Goal: Information Seeking & Learning: Learn about a topic

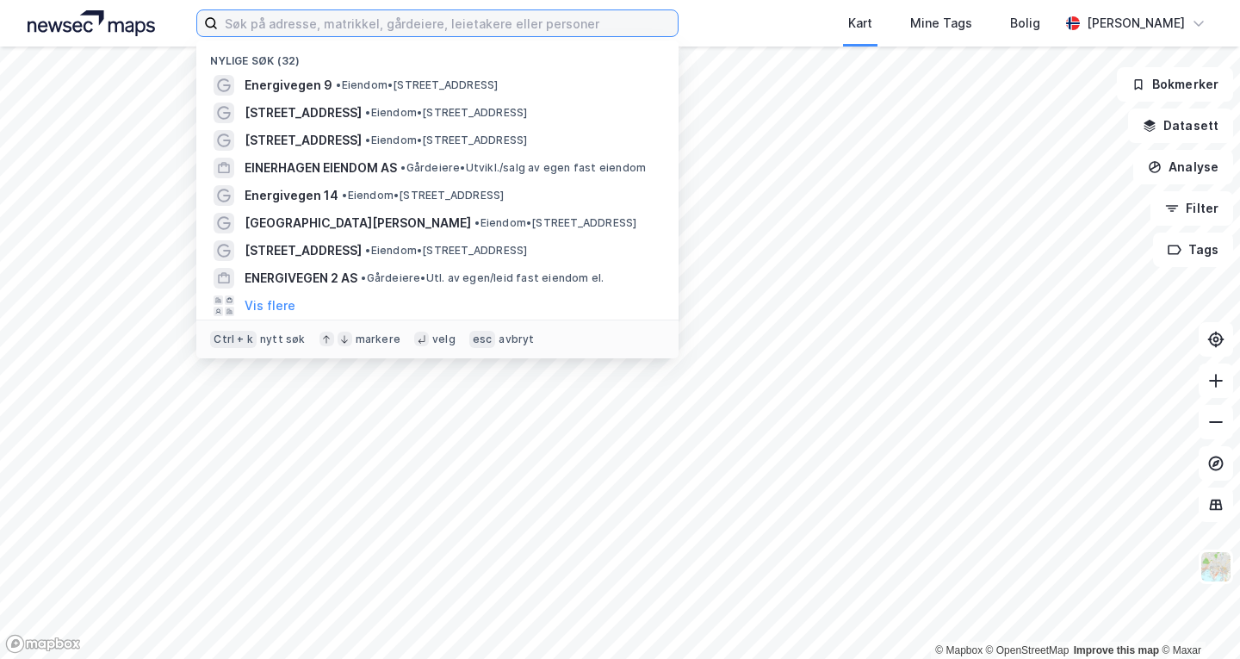
click at [469, 21] on input at bounding box center [448, 23] width 460 height 26
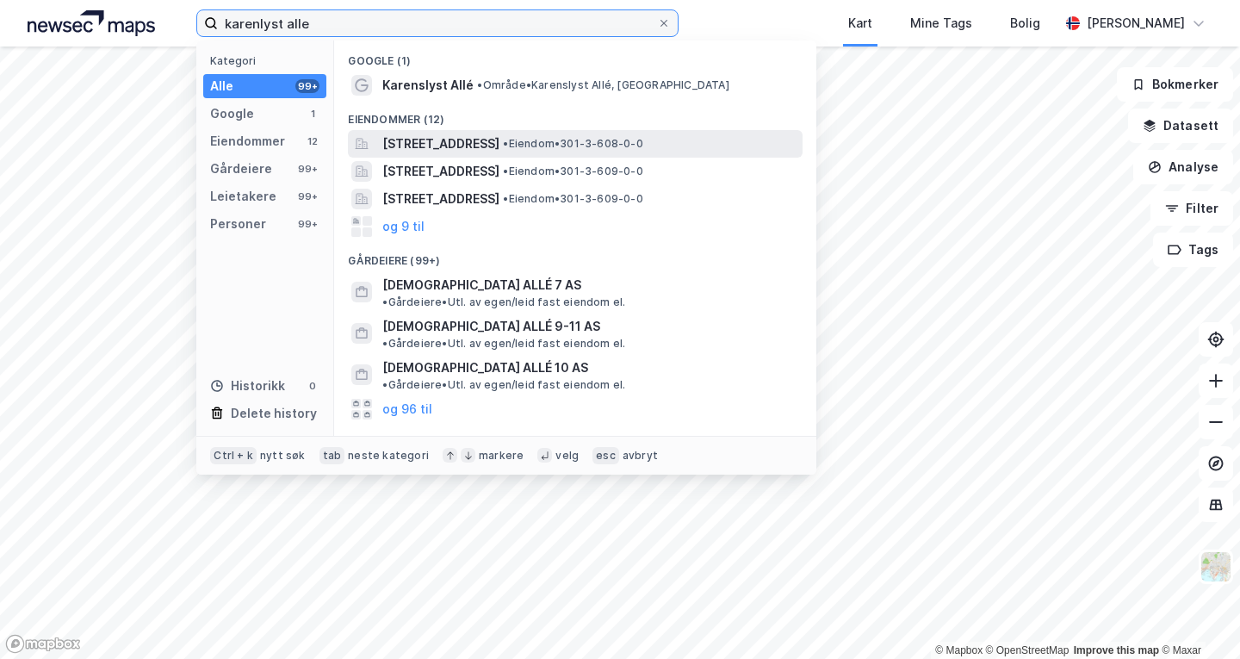
type input "karenlyst alle"
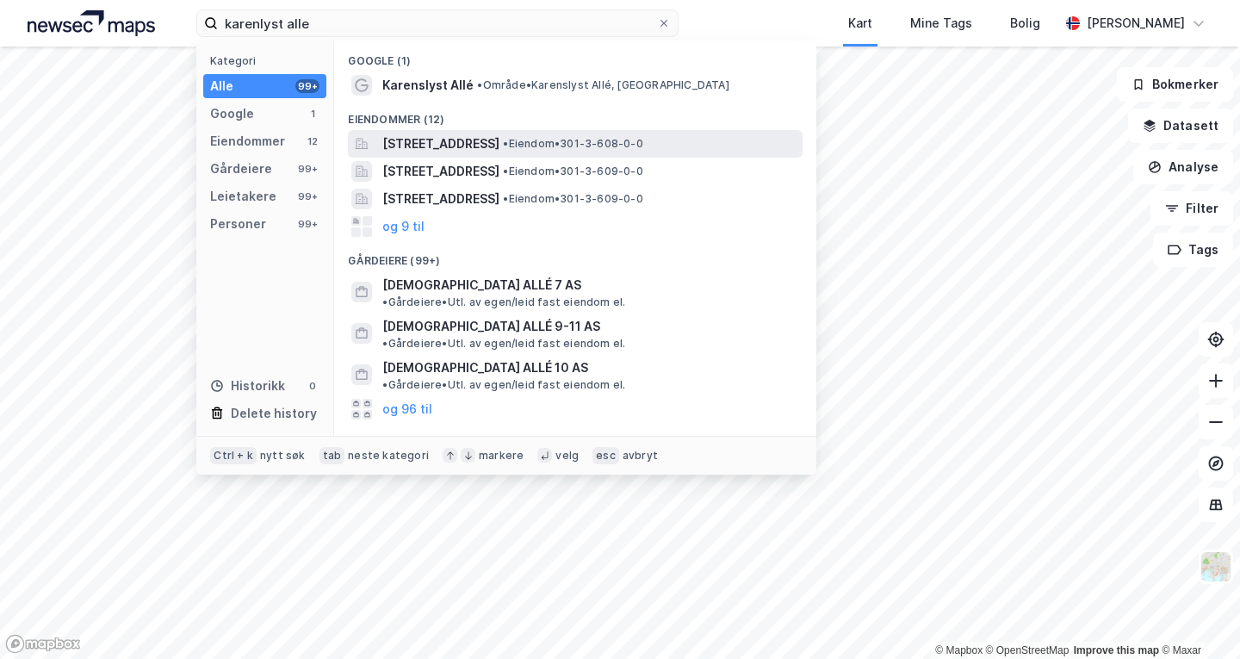
click at [500, 143] on span "[STREET_ADDRESS]" at bounding box center [440, 144] width 117 height 21
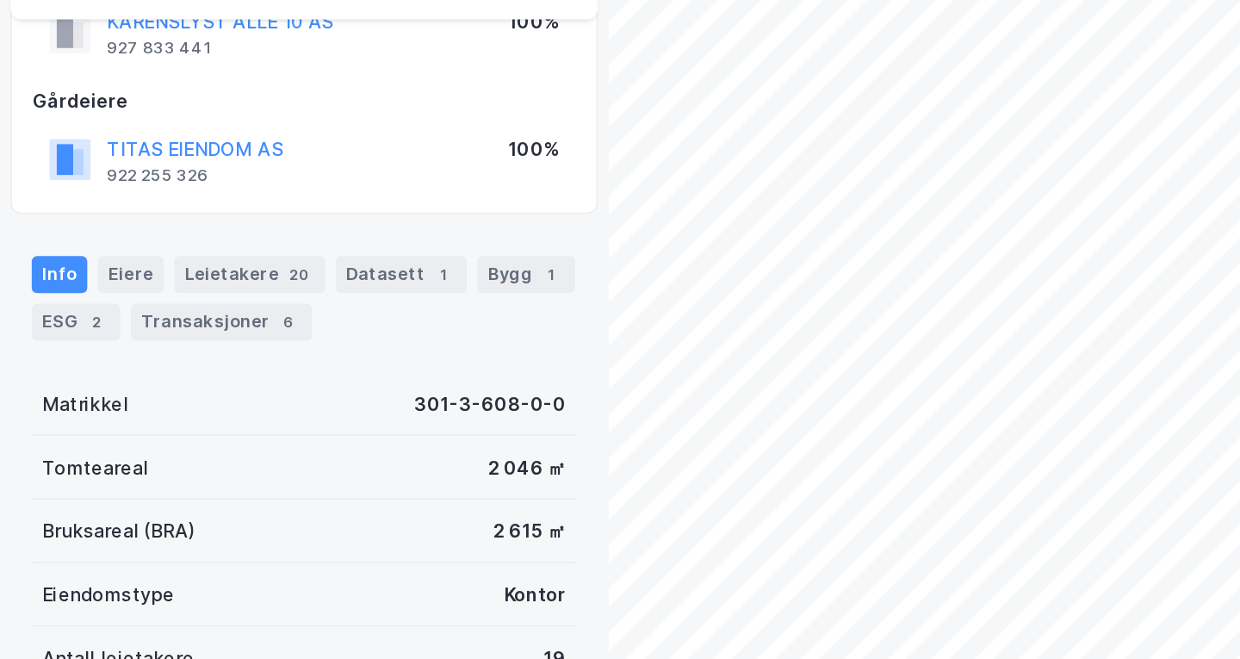
scroll to position [63, 0]
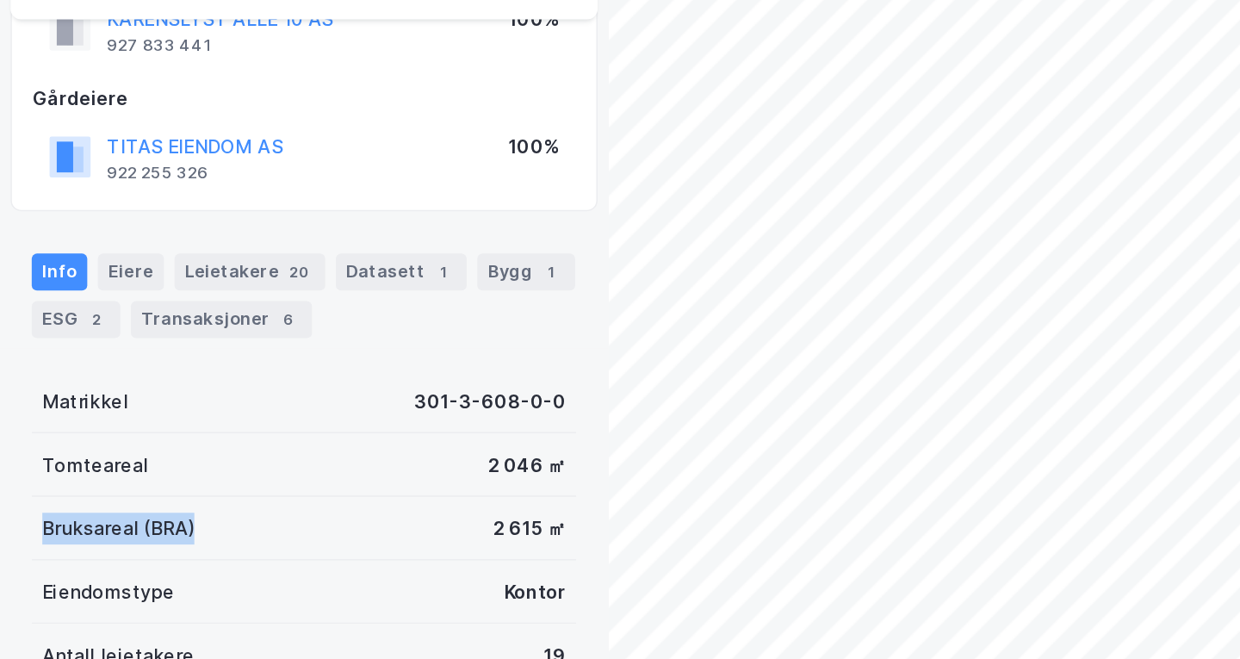
drag, startPoint x: 135, startPoint y: 515, endPoint x: 24, endPoint y: 513, distance: 111.1
click at [24, 516] on div "Bruksareal (BRA) 2 615 ㎡" at bounding box center [198, 536] width 355 height 41
copy div "Bruksareal (BRA)"
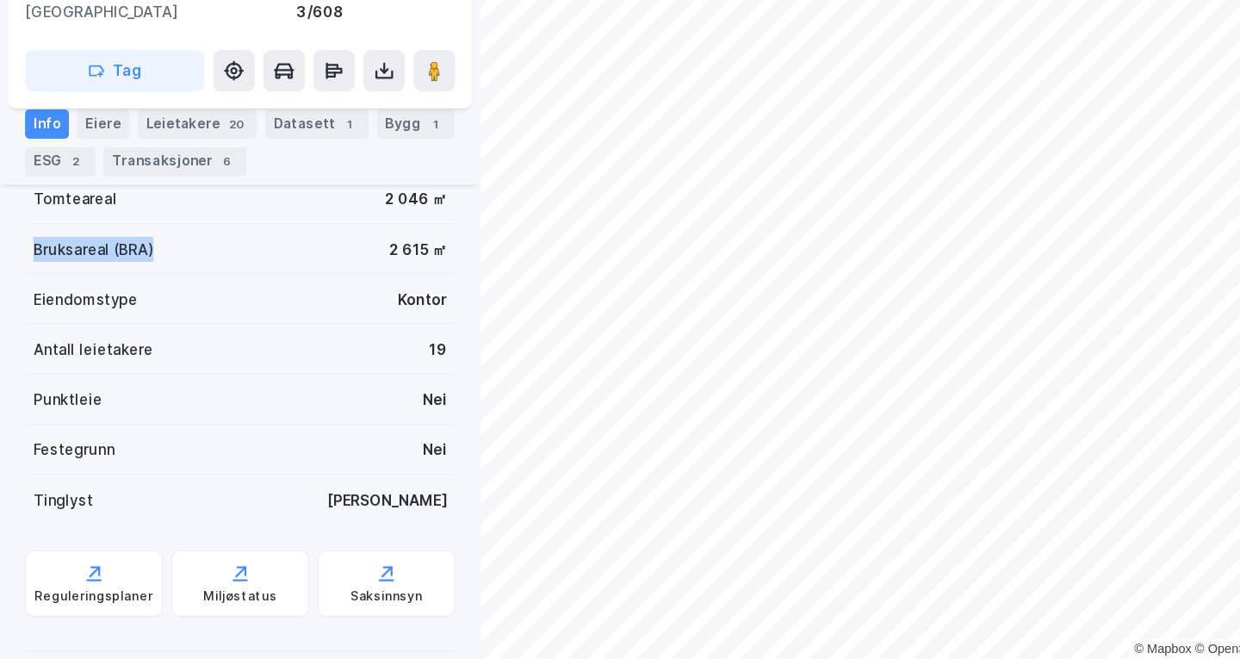
scroll to position [0, 0]
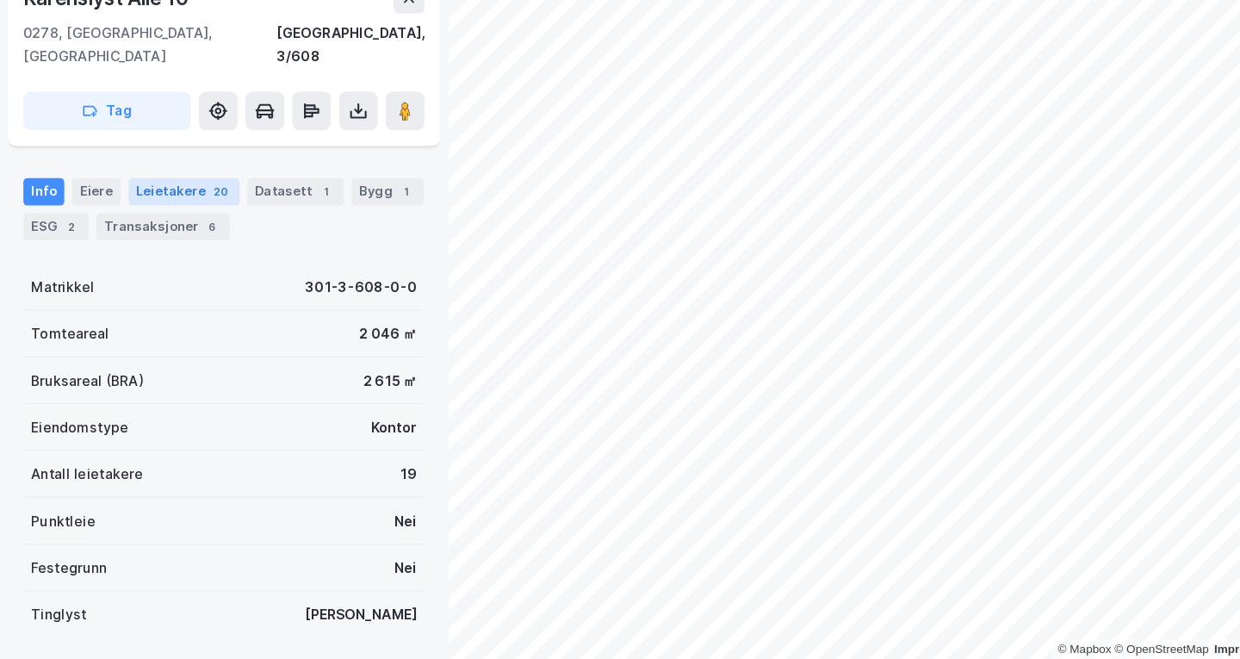
click at [158, 233] on div "Leietakere 20" at bounding box center [163, 245] width 98 height 24
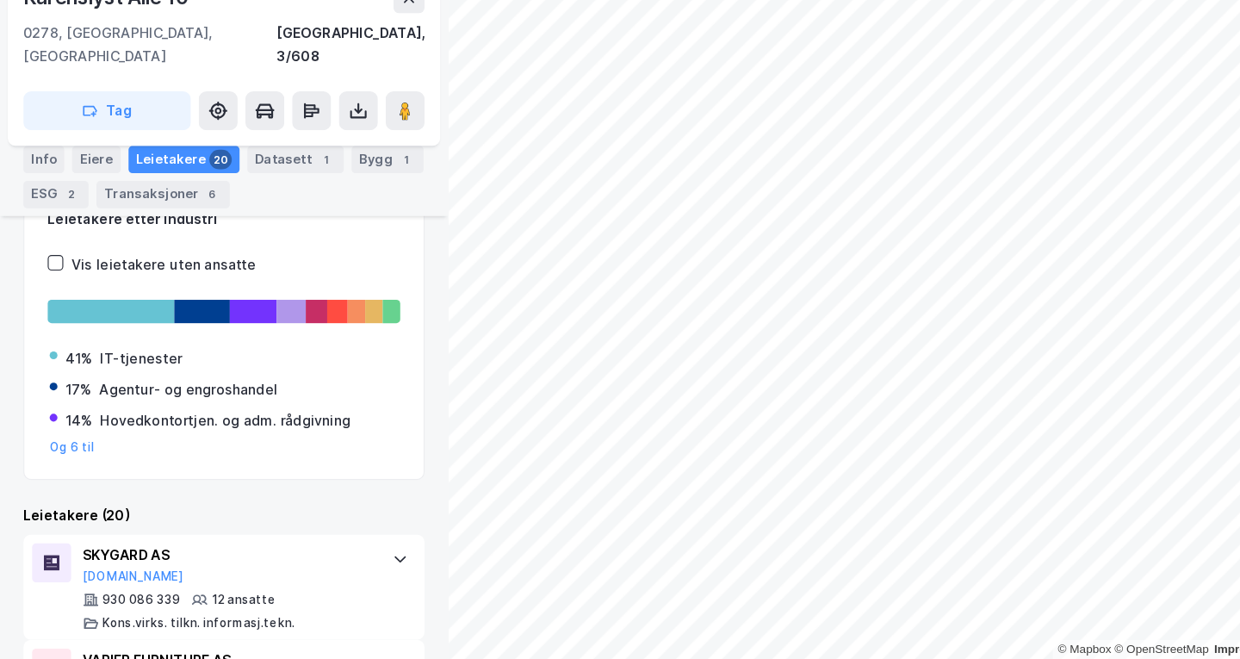
scroll to position [260, 0]
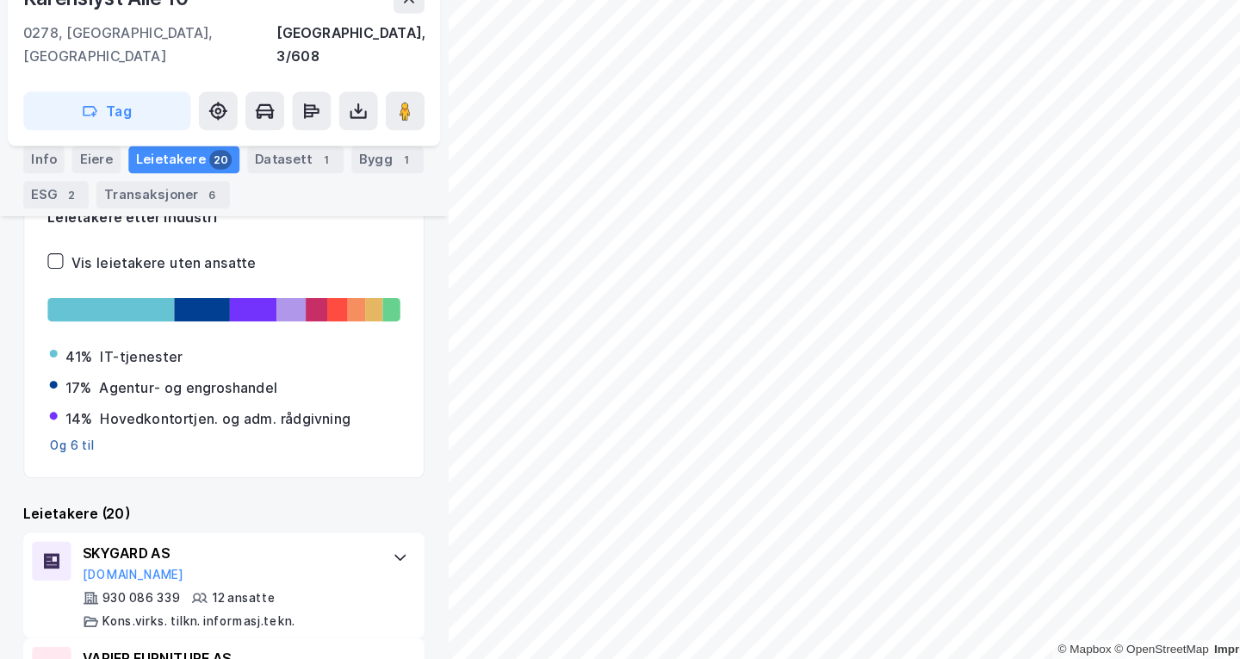
click at [66, 463] on button "Og 6 til" at bounding box center [64, 470] width 40 height 14
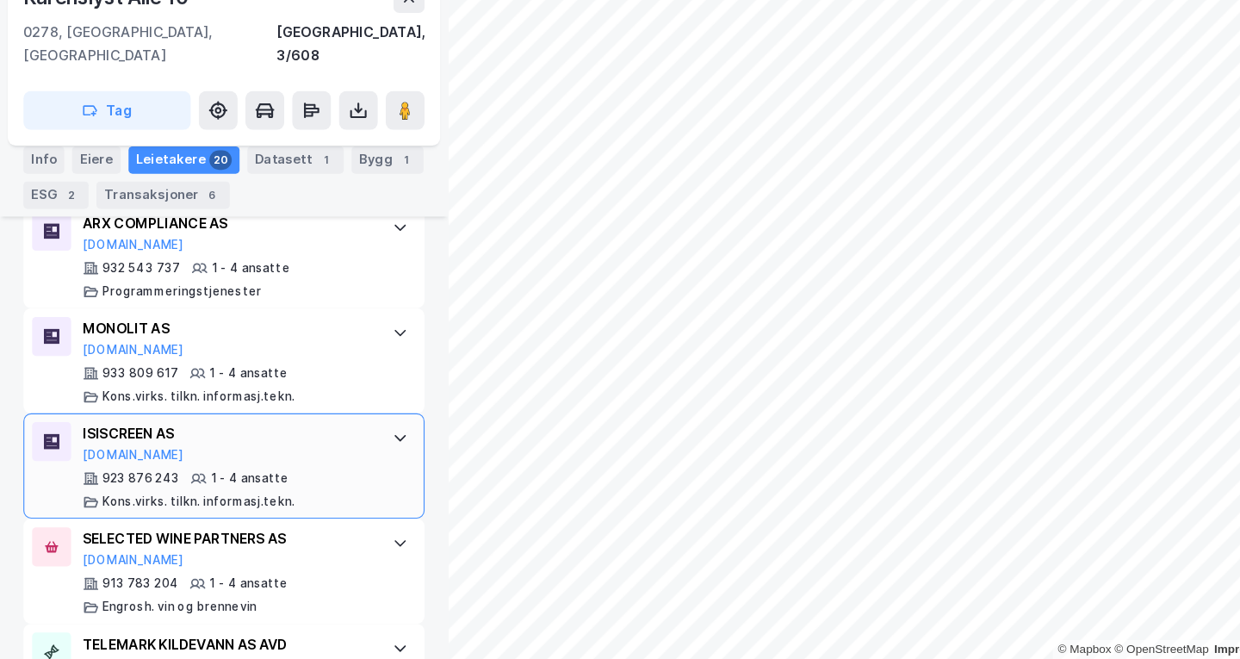
scroll to position [2195, 0]
